Goal: Task Accomplishment & Management: Manage account settings

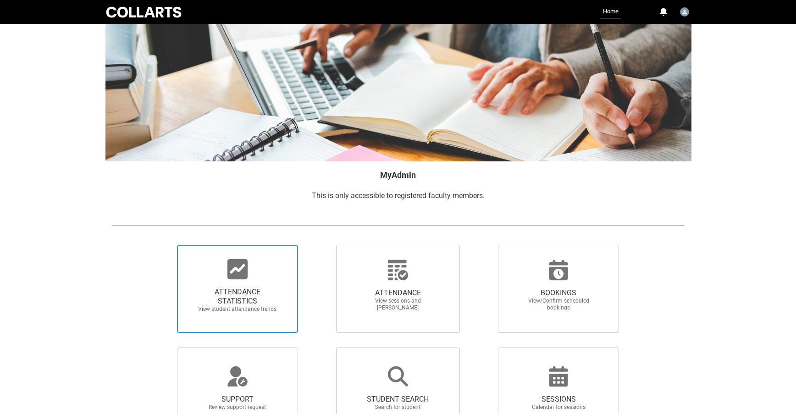
click at [262, 284] on span "ATTENDANCE STATISTICS View student attendance trends" at bounding box center [238, 300] width 88 height 40
click at [162, 245] on input "ATTENDANCE STATISTICS View student attendance trends" at bounding box center [161, 244] width 0 height 0
radio input "true"
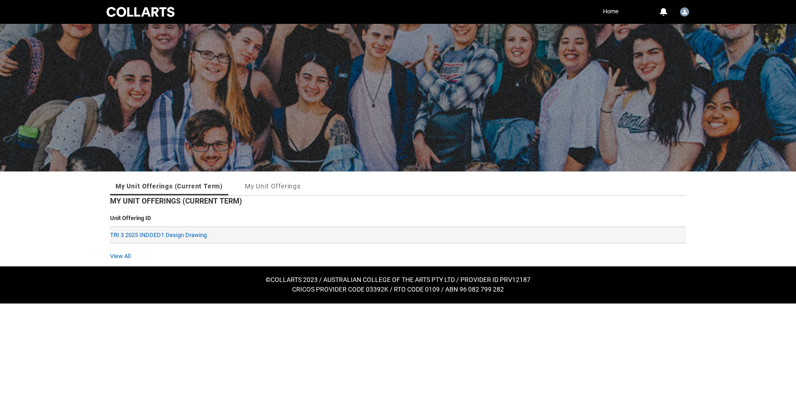
click at [205, 230] on td "TRI 3 2025 INDDED1 Design Drawing" at bounding box center [398, 235] width 576 height 17
click at [204, 233] on link "TRI 3 2025 INDDED1 Design Drawing" at bounding box center [158, 235] width 97 height 7
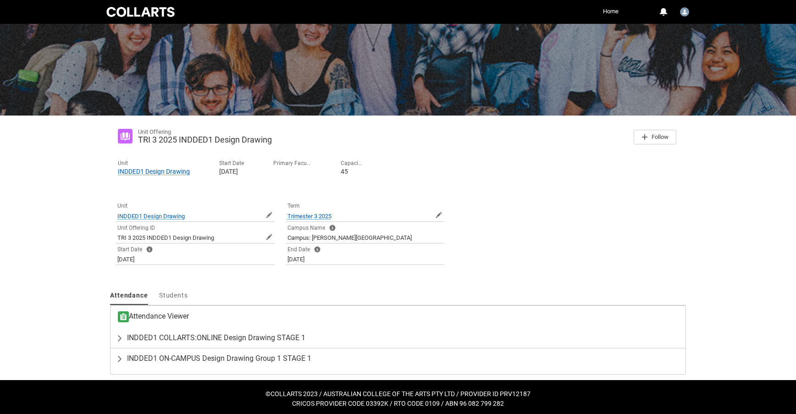
scroll to position [59, 0]
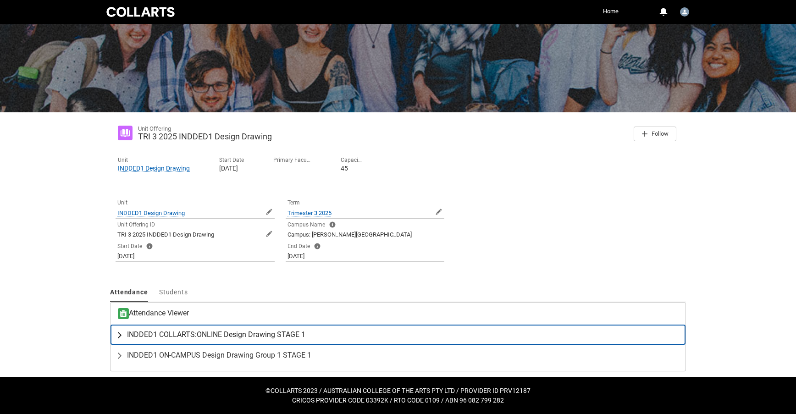
click at [285, 336] on span "INDDED1 COLLARTS:ONLINE Design Drawing STAGE 1" at bounding box center [216, 334] width 178 height 9
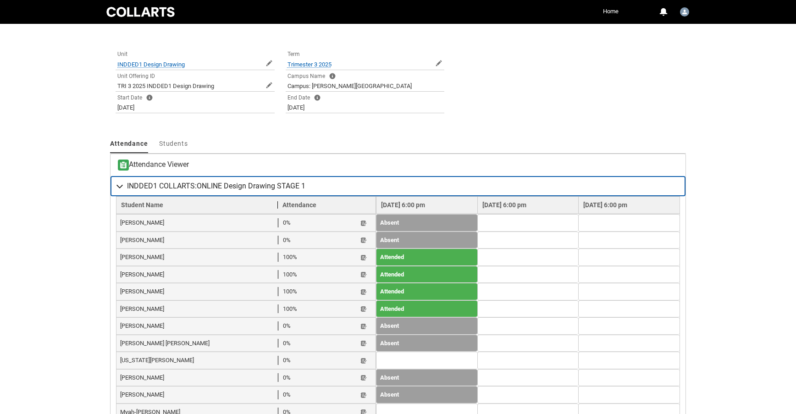
scroll to position [210, 0]
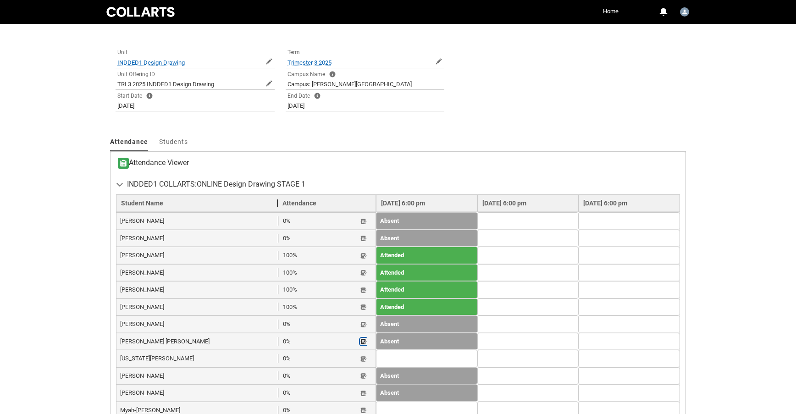
click at [361, 339] on lightning-primitive-icon "button" at bounding box center [364, 342] width 6 height 7
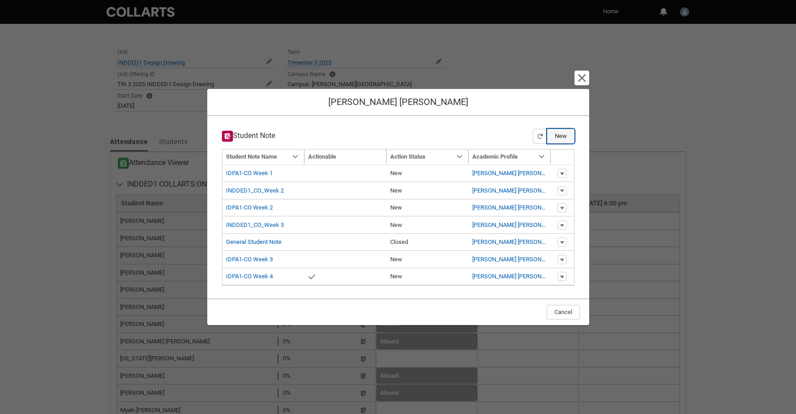
click at [563, 139] on button "New" at bounding box center [561, 136] width 28 height 15
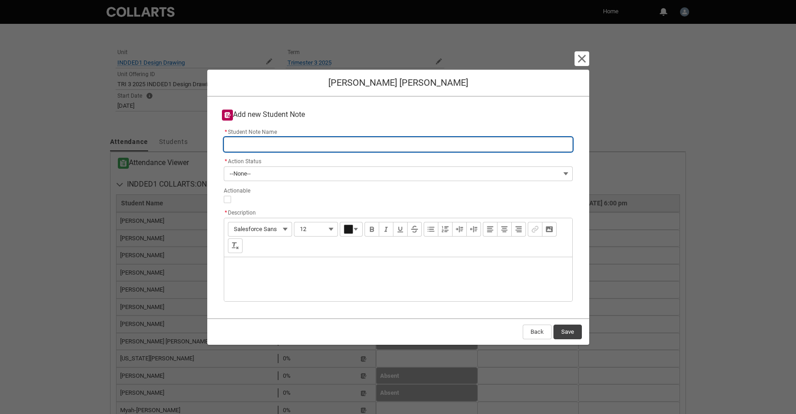
click at [258, 146] on input "* Student Note Name" at bounding box center [398, 144] width 349 height 15
type lightning-primitive-input-simple "INDDED1_CO_Week 3"
type input "INDDED1_CO_Week 3"
type lightning-primitive-input-simple "INDDED1_CO_Week"
type input "INDDED1_CO_Week"
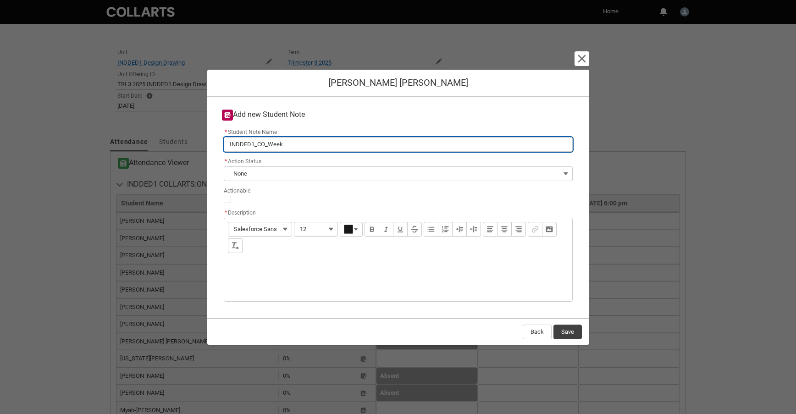
type lightning-primitive-input-simple "INDDED1_CO_Week 4"
type input "INDDED1_CO_Week 4"
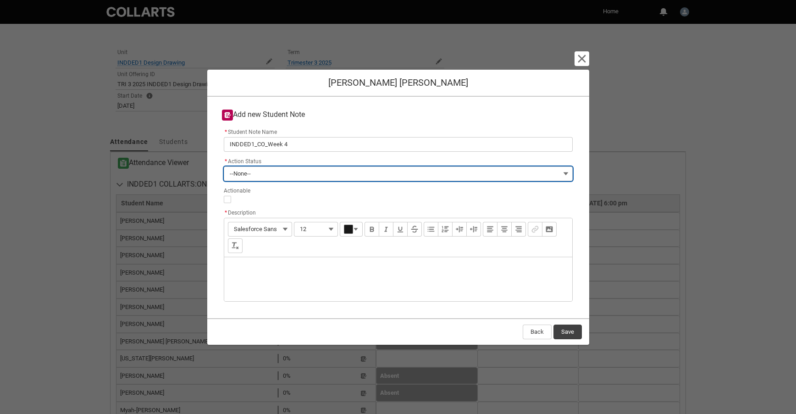
click at [272, 172] on button "--None--" at bounding box center [398, 174] width 349 height 15
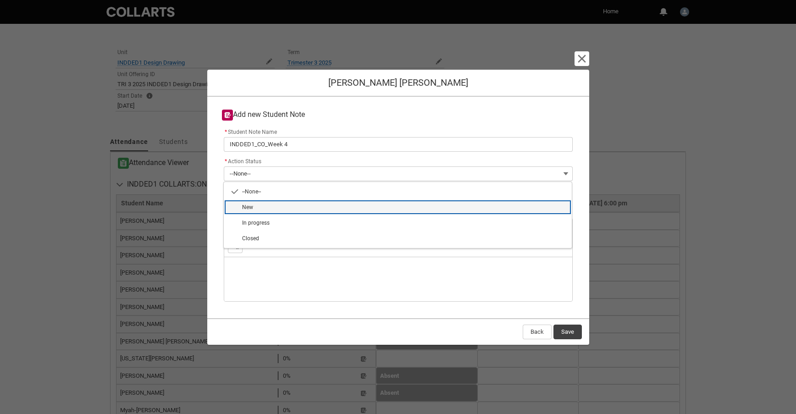
click at [264, 205] on span "New" at bounding box center [404, 207] width 324 height 8
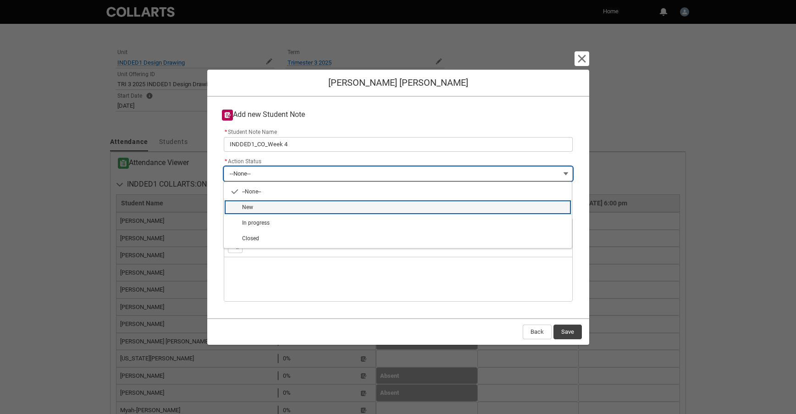
type lightning-combobox "New"
type lightning-picklist "New"
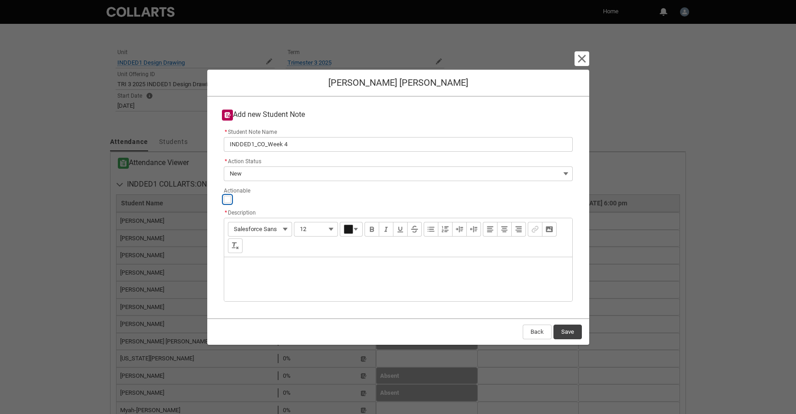
click at [225, 198] on input "Actionable" at bounding box center [227, 199] width 7 height 7
type lightning-input "true"
checkbox input "true"
click at [246, 267] on div "Description" at bounding box center [398, 279] width 348 height 44
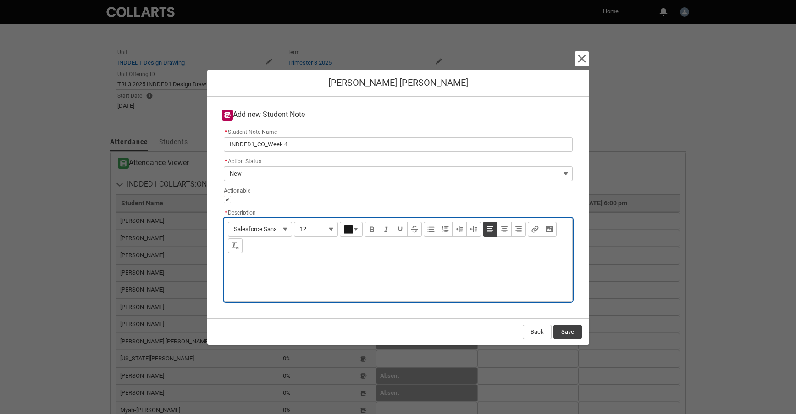
type lightning-input-rich-text "<p>8</p>"
click at [332, 268] on p "8/10_gave [PERSON_NAME] a 24 hour extension as she requested but have not recei…" at bounding box center [398, 269] width 333 height 9
click at [460, 268] on p "8/10_gave [PERSON_NAME] a 24 hour extension till 6/10 as she requested but have…" at bounding box center [398, 269] width 333 height 9
type lightning-input-rich-text "<p>8/10_gave [PERSON_NAME] a 24 hour extension till 6/10 as she requested but h…"
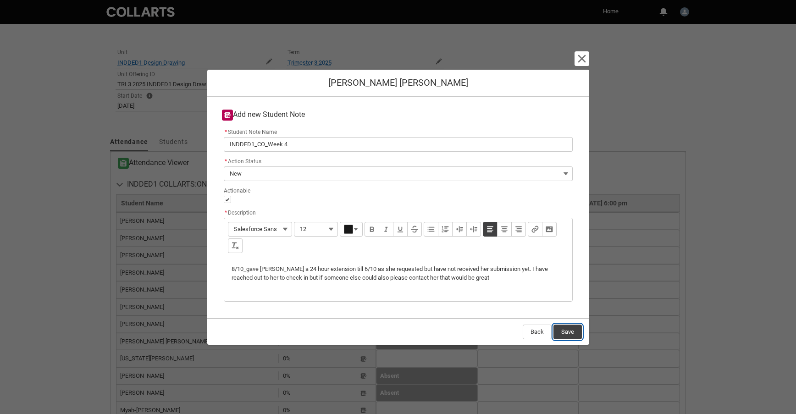
click at [567, 333] on button "Save" at bounding box center [568, 332] width 28 height 15
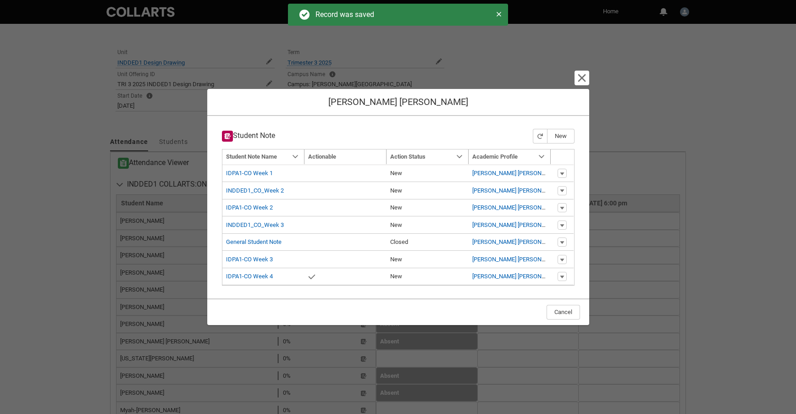
type input "179"
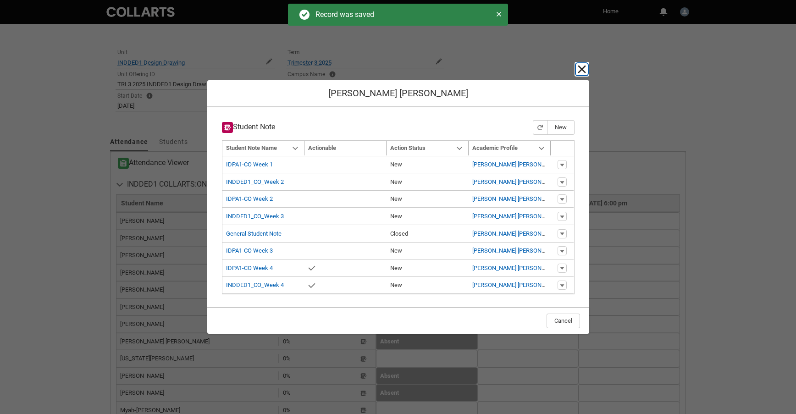
click at [582, 70] on lightning-primitive-icon "button" at bounding box center [582, 69] width 11 height 11
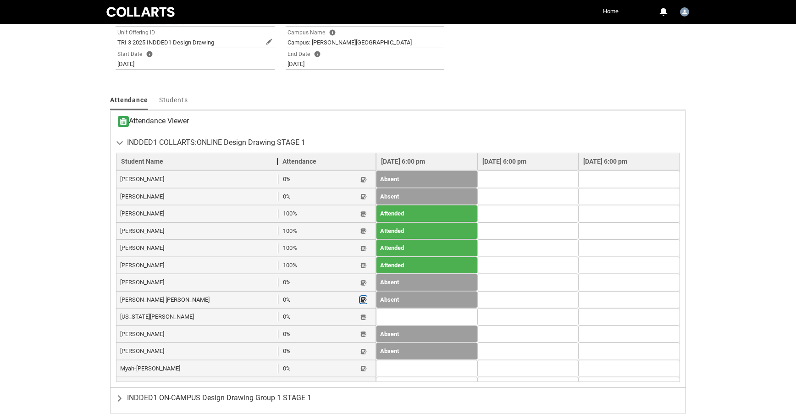
scroll to position [252, 0]
click at [361, 365] on lightning-primitive-icon "button" at bounding box center [364, 368] width 6 height 7
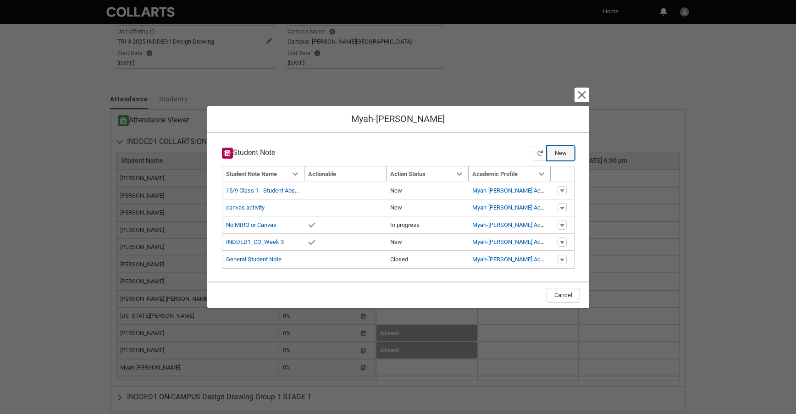
click at [561, 154] on button "New" at bounding box center [561, 153] width 28 height 15
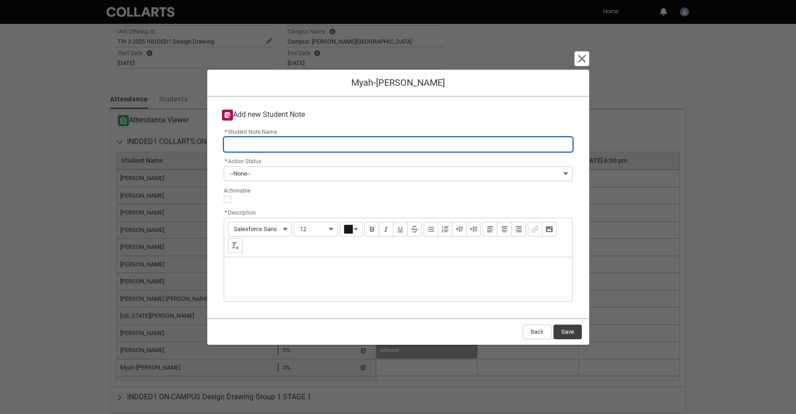
click at [250, 143] on input "* Student Note Name" at bounding box center [398, 144] width 349 height 15
type lightning-primitive-input-simple "INDDED1_CO_Week 3"
type input "INDDED1_CO_Week 3"
type lightning-primitive-input-simple "INDDED1_CO_Week"
type input "INDDED1_CO_Week"
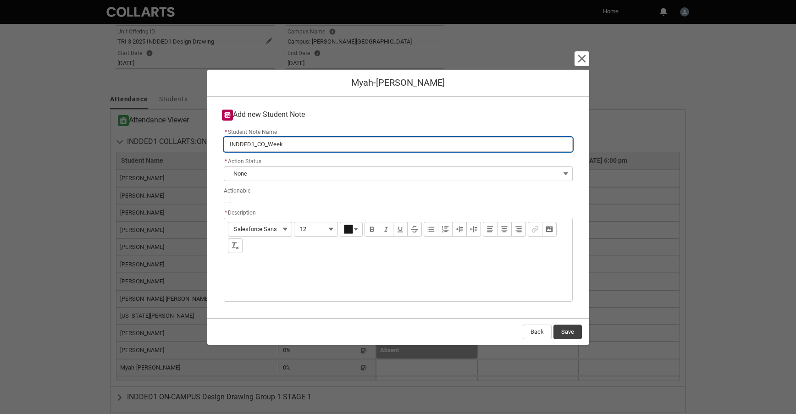
type lightning-primitive-input-simple "INDDED1_CO_Week 4"
type input "INDDED1_CO_Week 4"
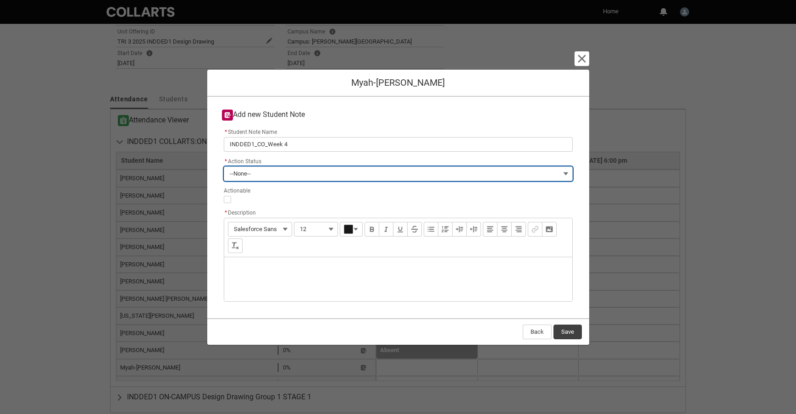
click at [253, 171] on button "--None--" at bounding box center [398, 174] width 349 height 15
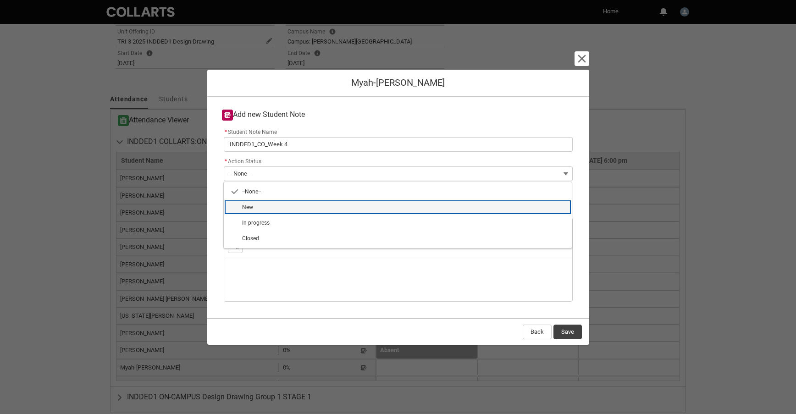
click at [248, 206] on span "New" at bounding box center [247, 207] width 11 height 6
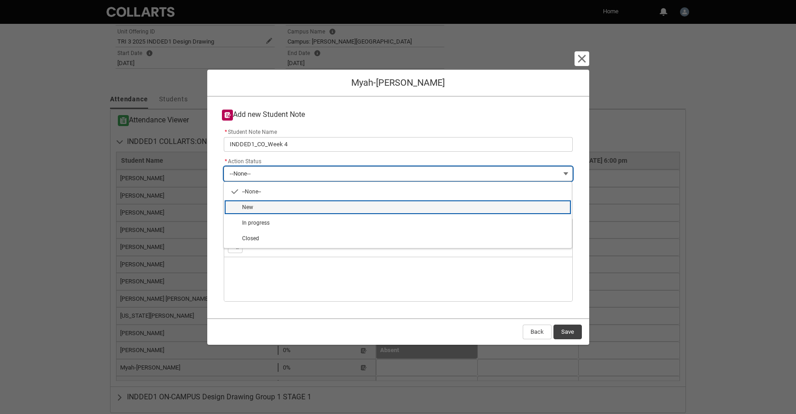
type lightning-combobox "New"
type lightning-picklist "New"
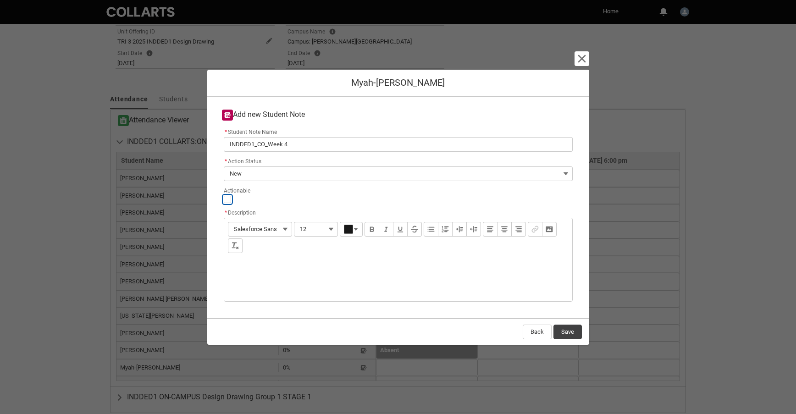
click at [228, 200] on input "Actionable" at bounding box center [227, 199] width 7 height 7
type lightning-input "true"
checkbox input "true"
click at [236, 261] on div "Description" at bounding box center [398, 279] width 348 height 44
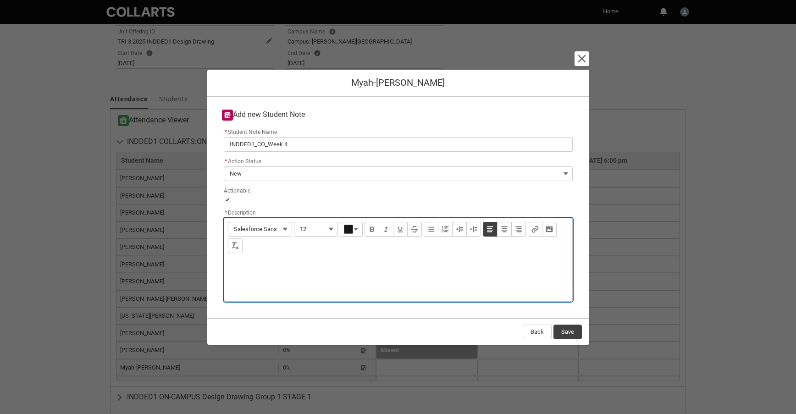
type lightning-input-rich-text "<p>8</p>"
type lightning-input-rich-text "<p>8/10_started late and email to myself and [PERSON_NAME] where [PERSON_NAME] …"
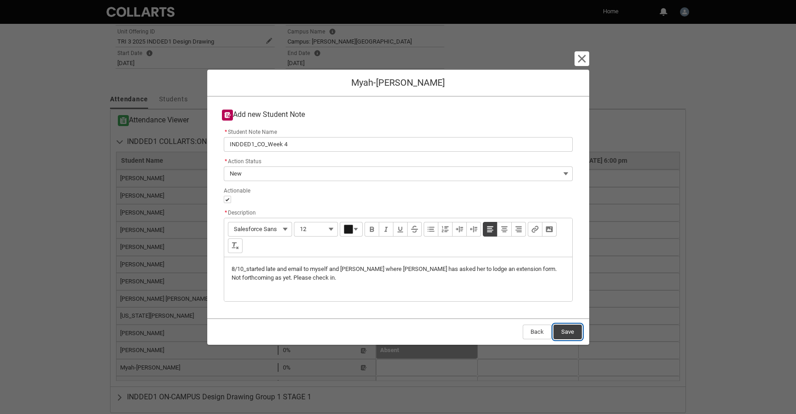
click at [568, 333] on button "Save" at bounding box center [568, 332] width 28 height 15
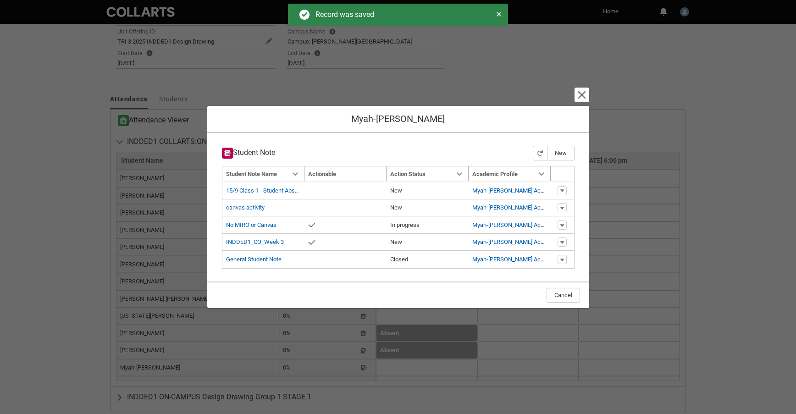
type input "179"
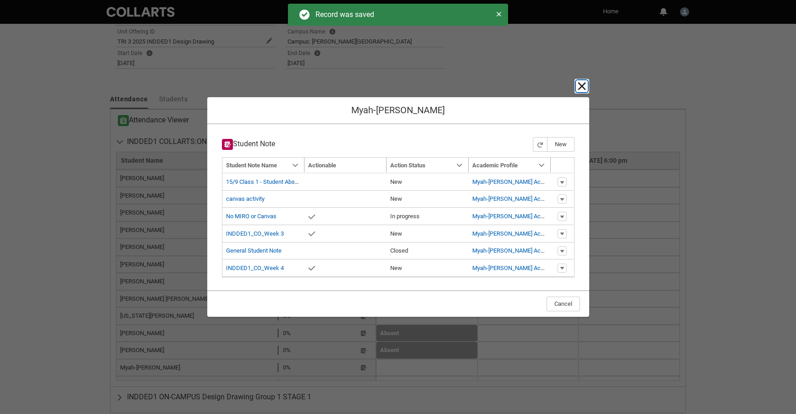
click at [583, 88] on lightning-primitive-icon "button" at bounding box center [582, 86] width 11 height 11
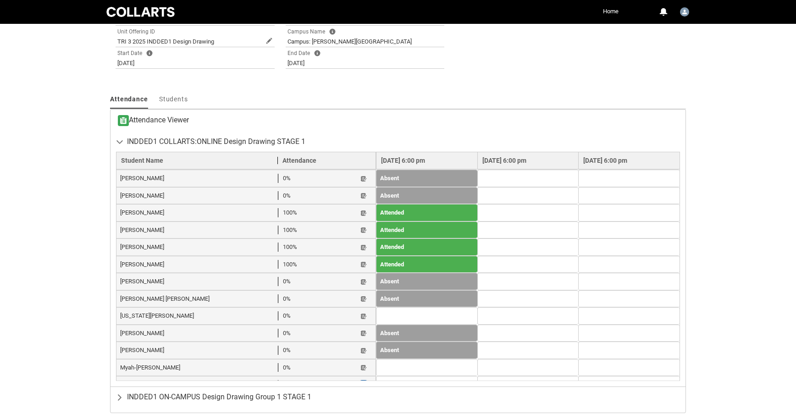
click at [361, 382] on lightning-primitive-icon "button" at bounding box center [364, 385] width 6 height 7
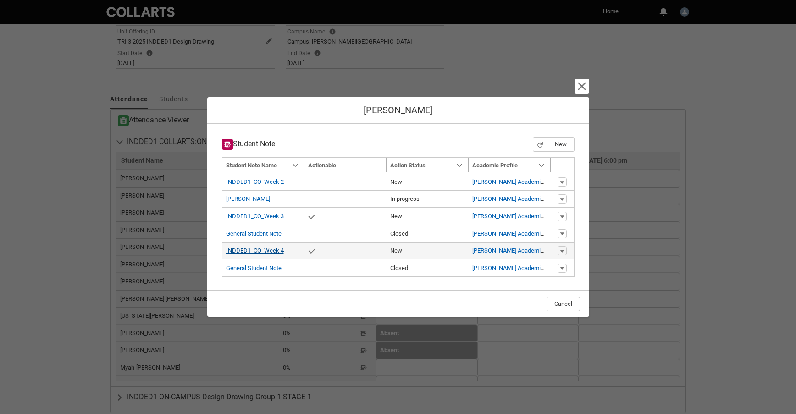
click at [274, 252] on link "INDDED1_CO_Week 4" at bounding box center [255, 250] width 58 height 7
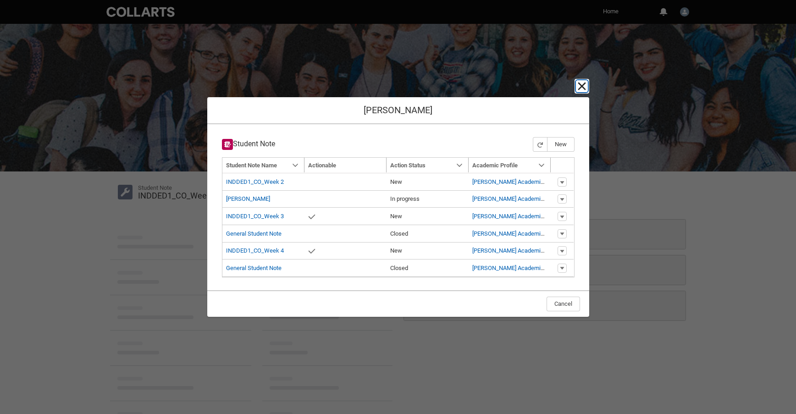
click at [584, 89] on lightning-primitive-icon "button" at bounding box center [582, 86] width 11 height 11
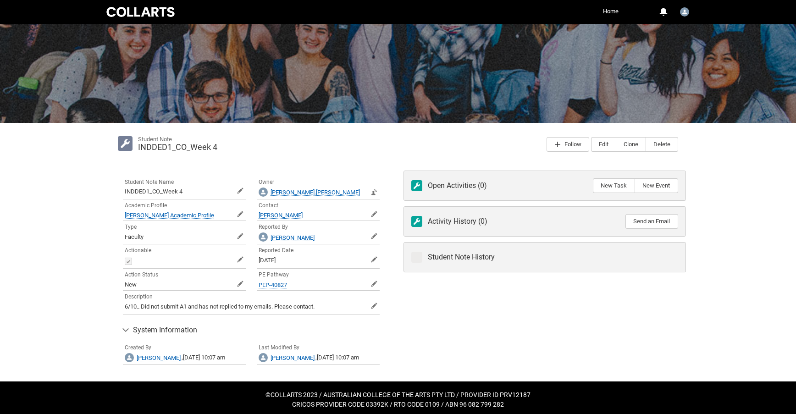
scroll to position [53, 0]
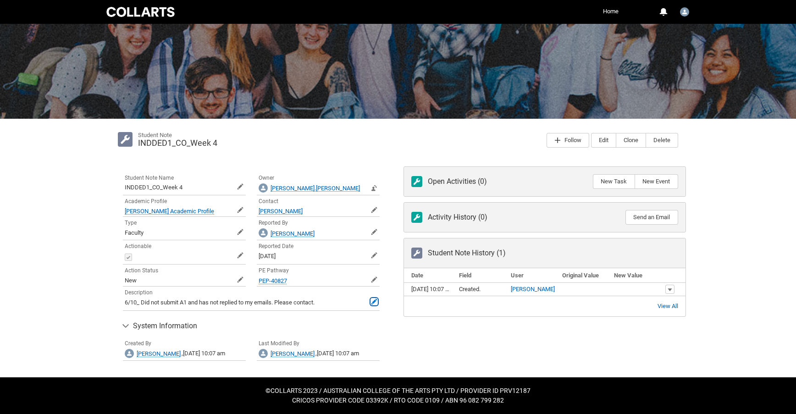
click at [375, 302] on span at bounding box center [374, 302] width 6 height 6
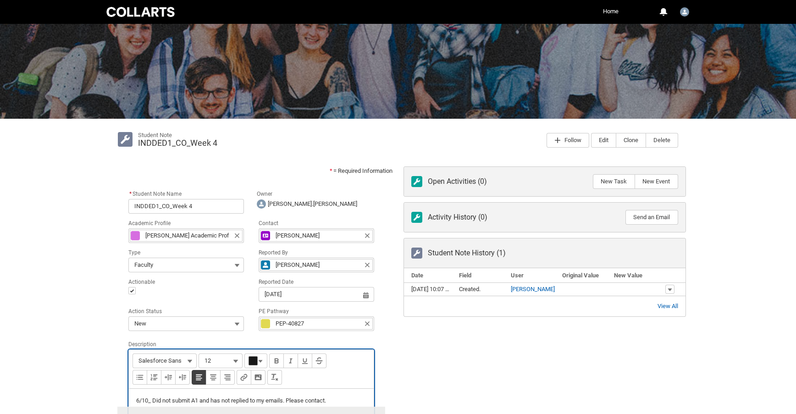
scroll to position [85, 0]
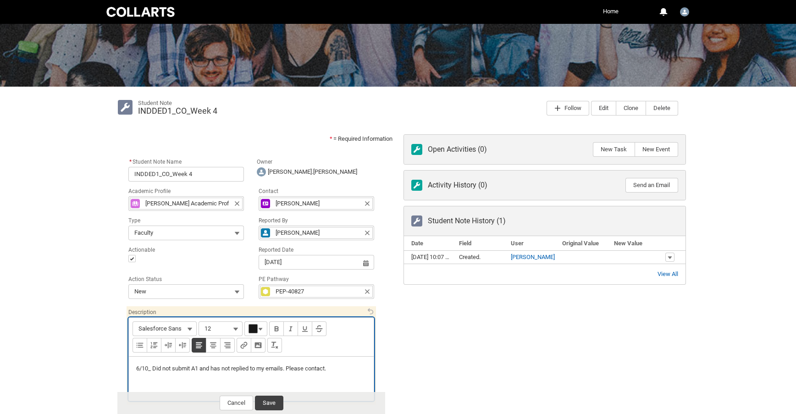
type lightning-input-rich-text "<p>6/10_ Did not submit A1 and has not replied to my emails. Please contact.</p…"
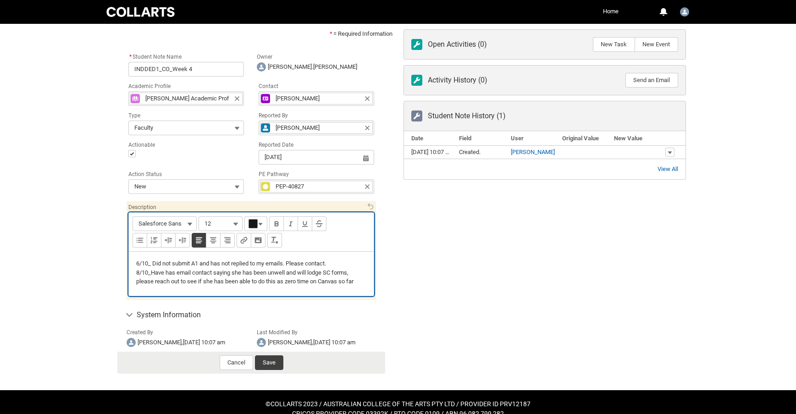
scroll to position [195, 0]
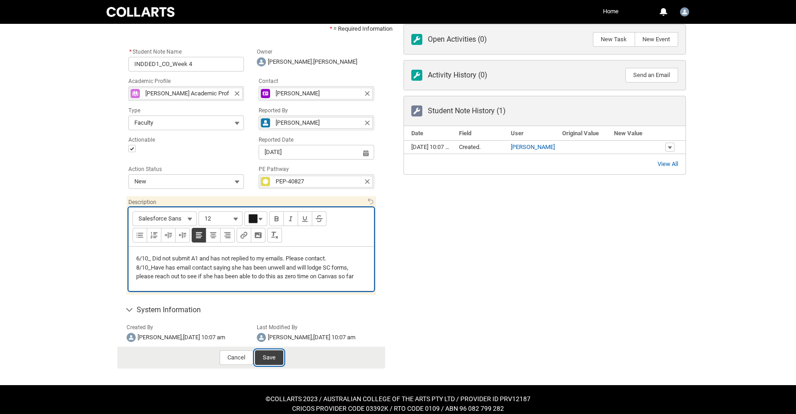
click at [270, 361] on button "Save" at bounding box center [269, 357] width 28 height 15
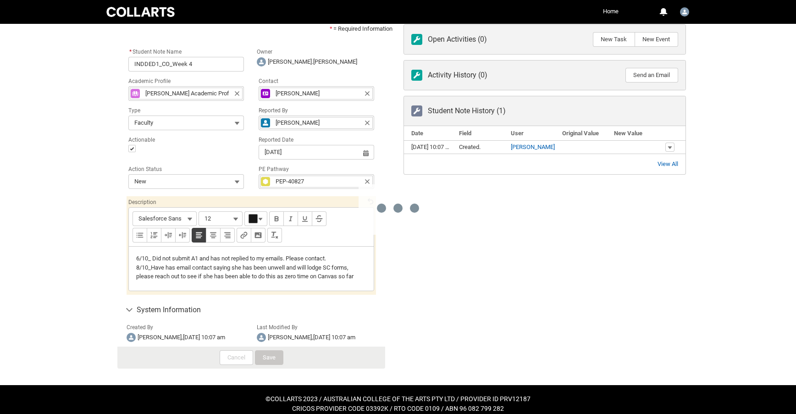
scroll to position [71, 0]
